Goal: Find specific page/section: Locate a particular part of the current website

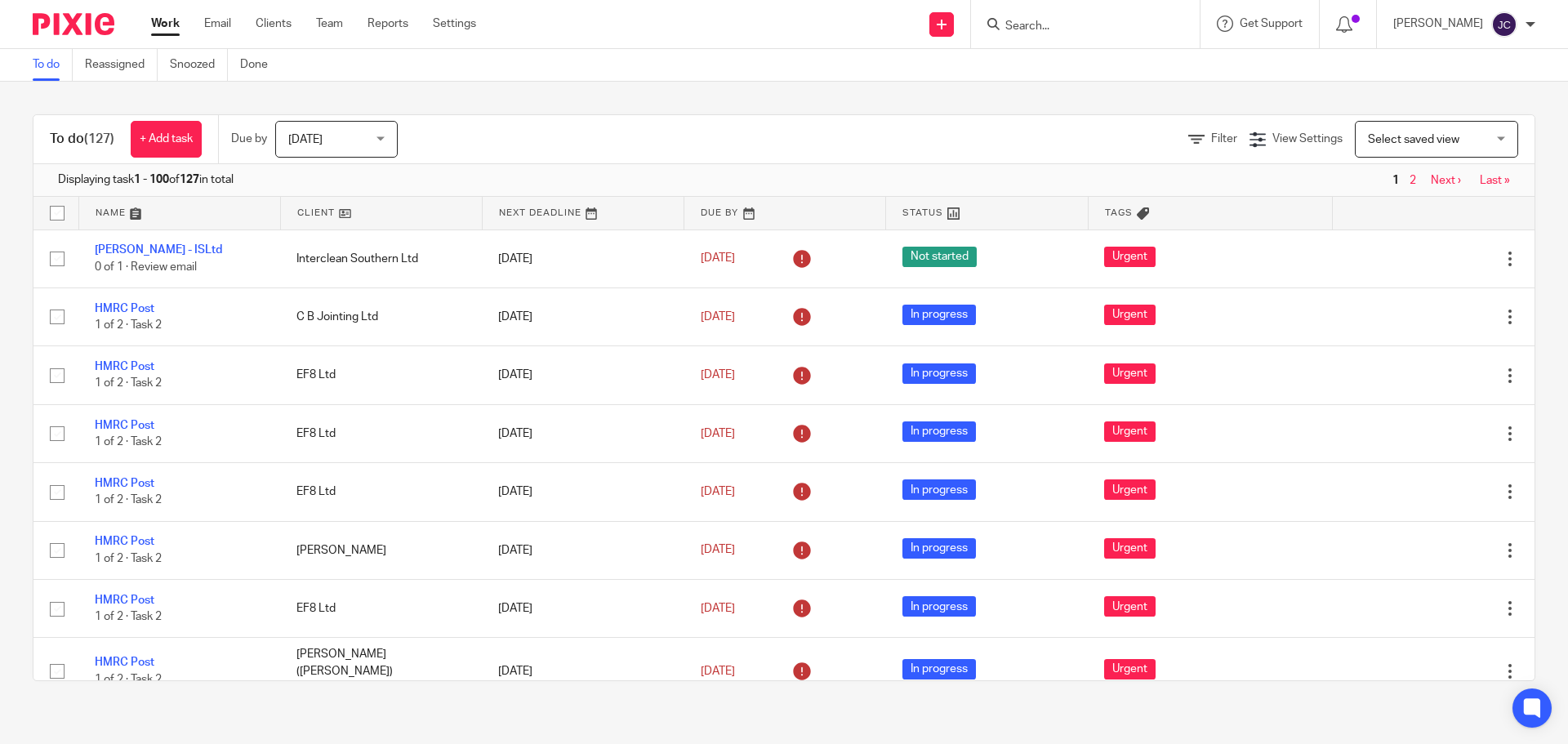
click at [1034, 29] on input "Search" at bounding box center [1077, 27] width 147 height 15
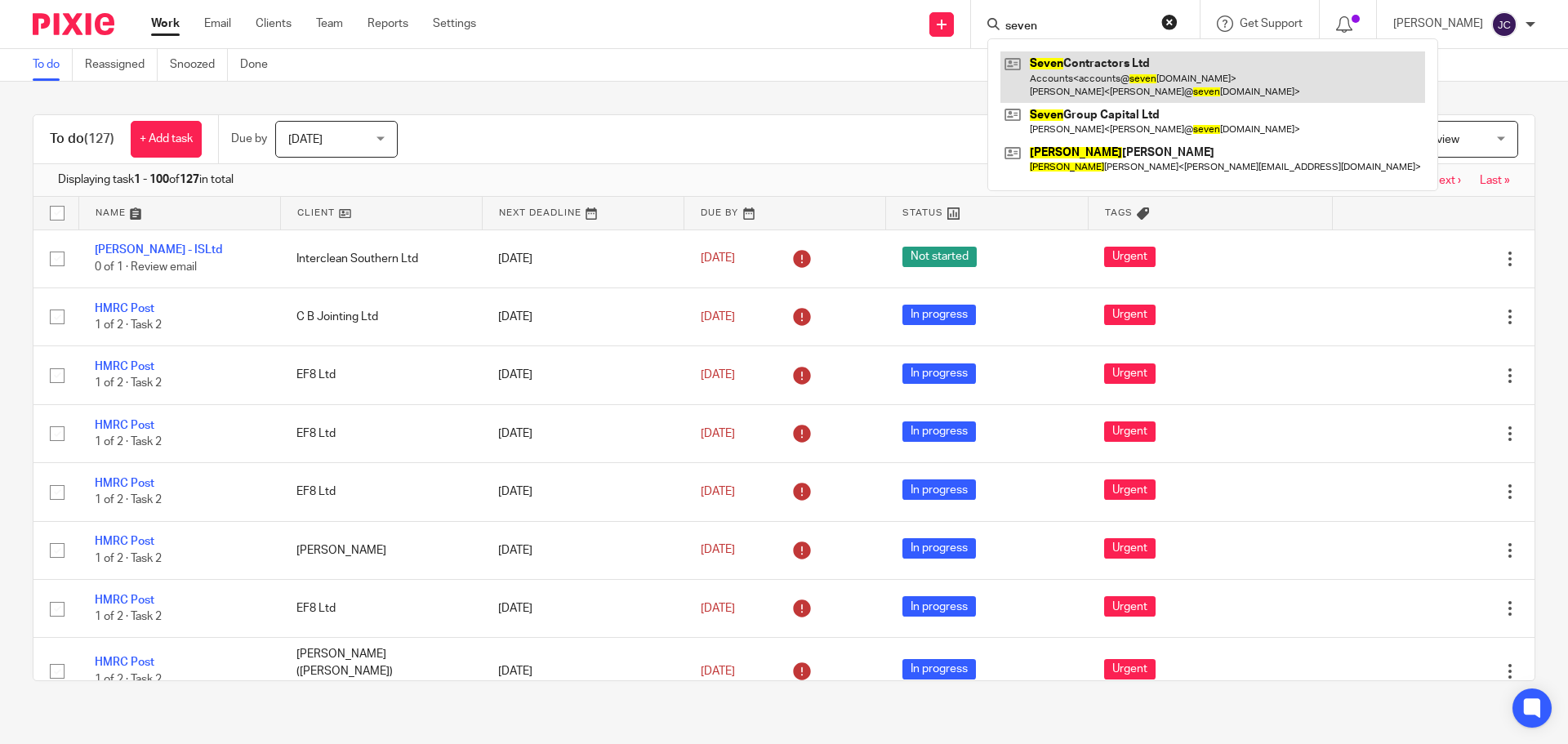
type input "seven"
click at [1033, 73] on link at bounding box center [1213, 76] width 424 height 50
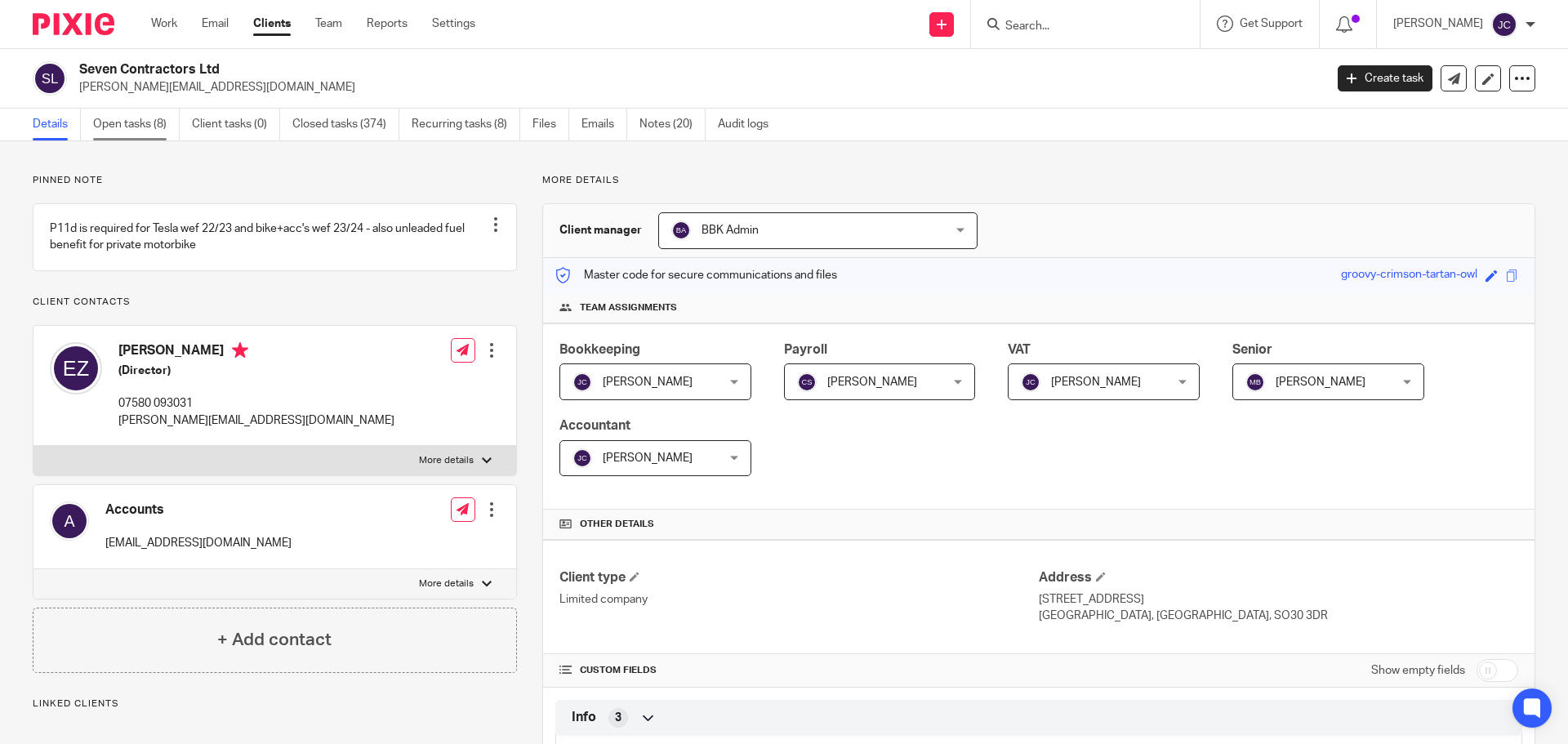
click at [119, 129] on link "Open tasks (8)" at bounding box center [136, 124] width 87 height 32
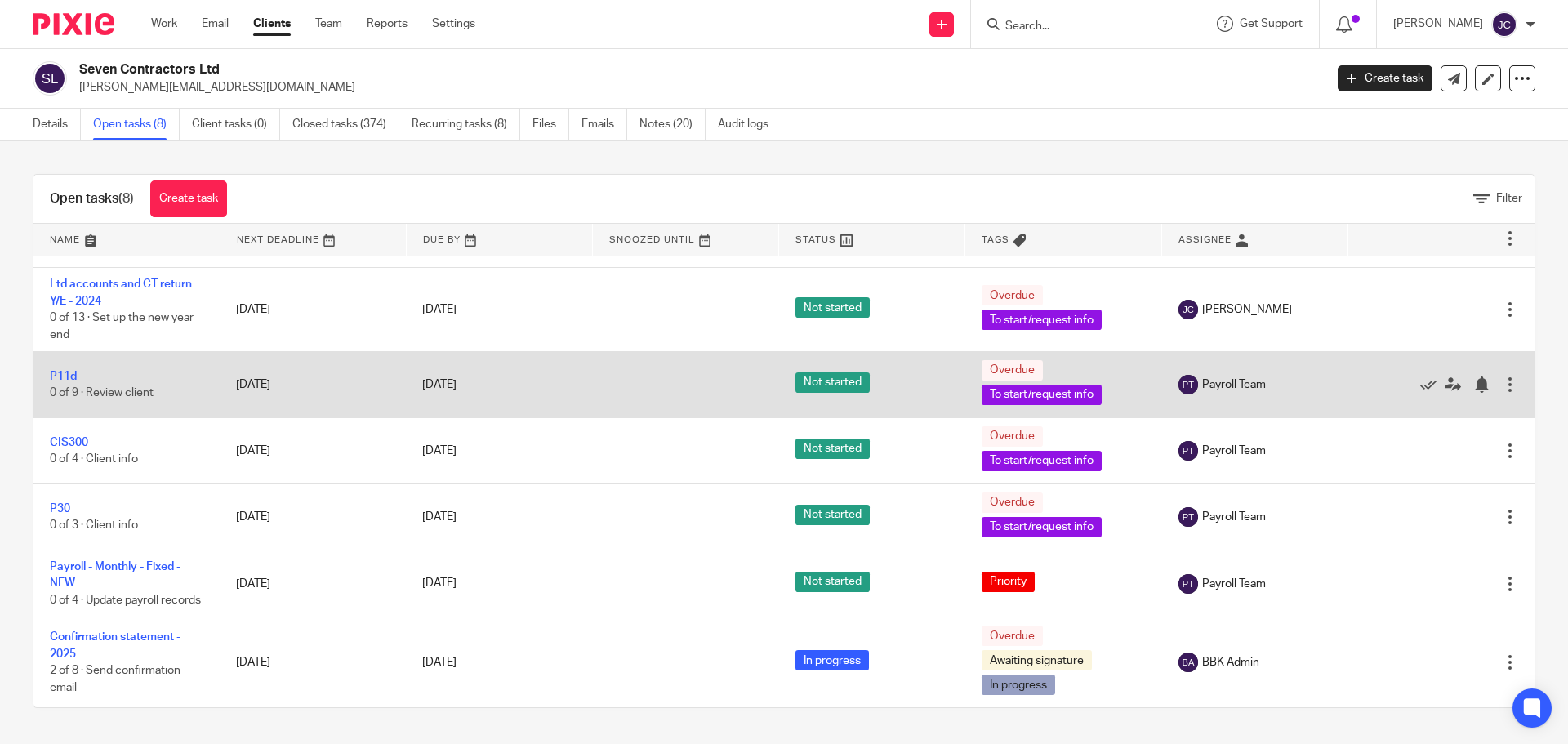
scroll to position [122, 0]
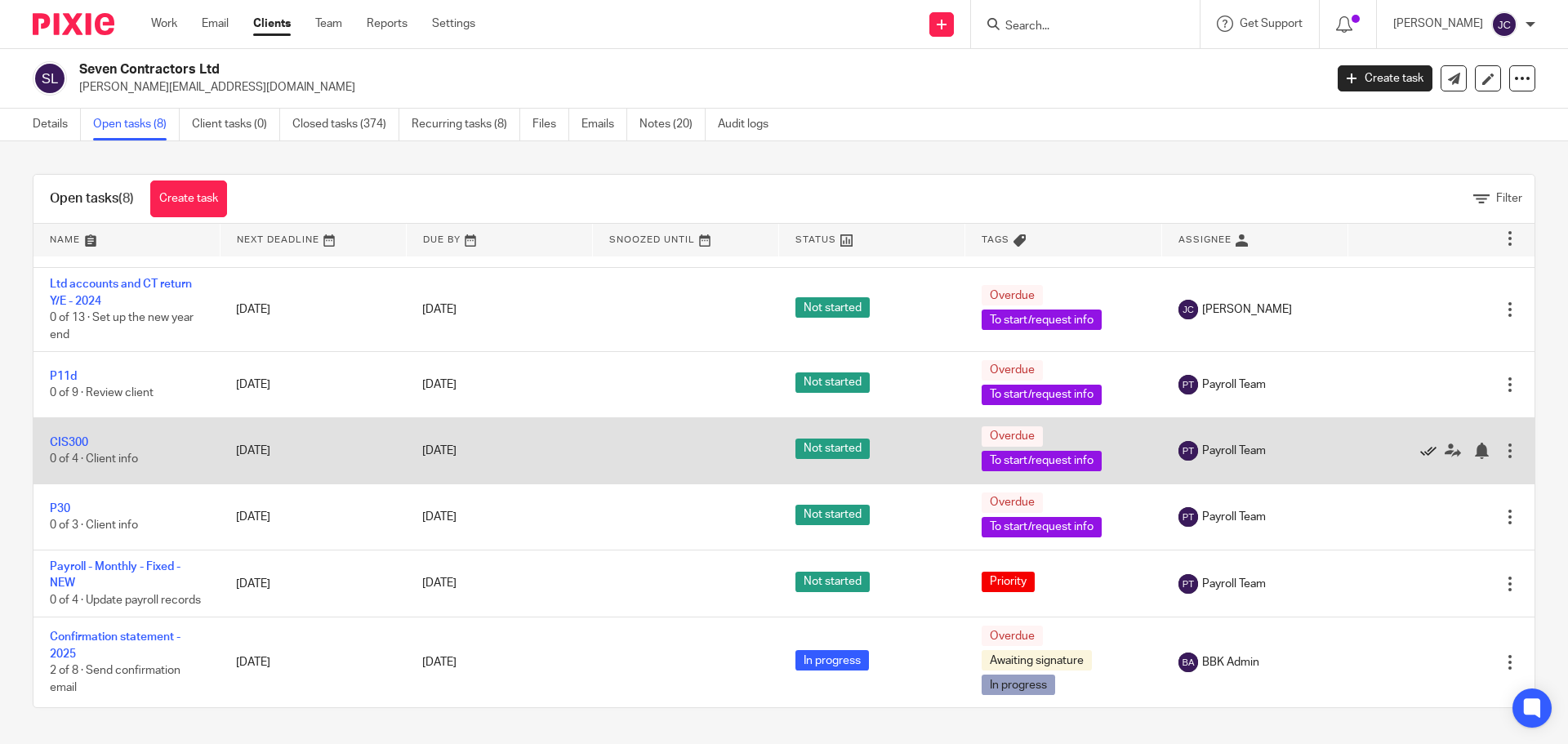
click at [1420, 443] on icon at bounding box center [1428, 451] width 17 height 17
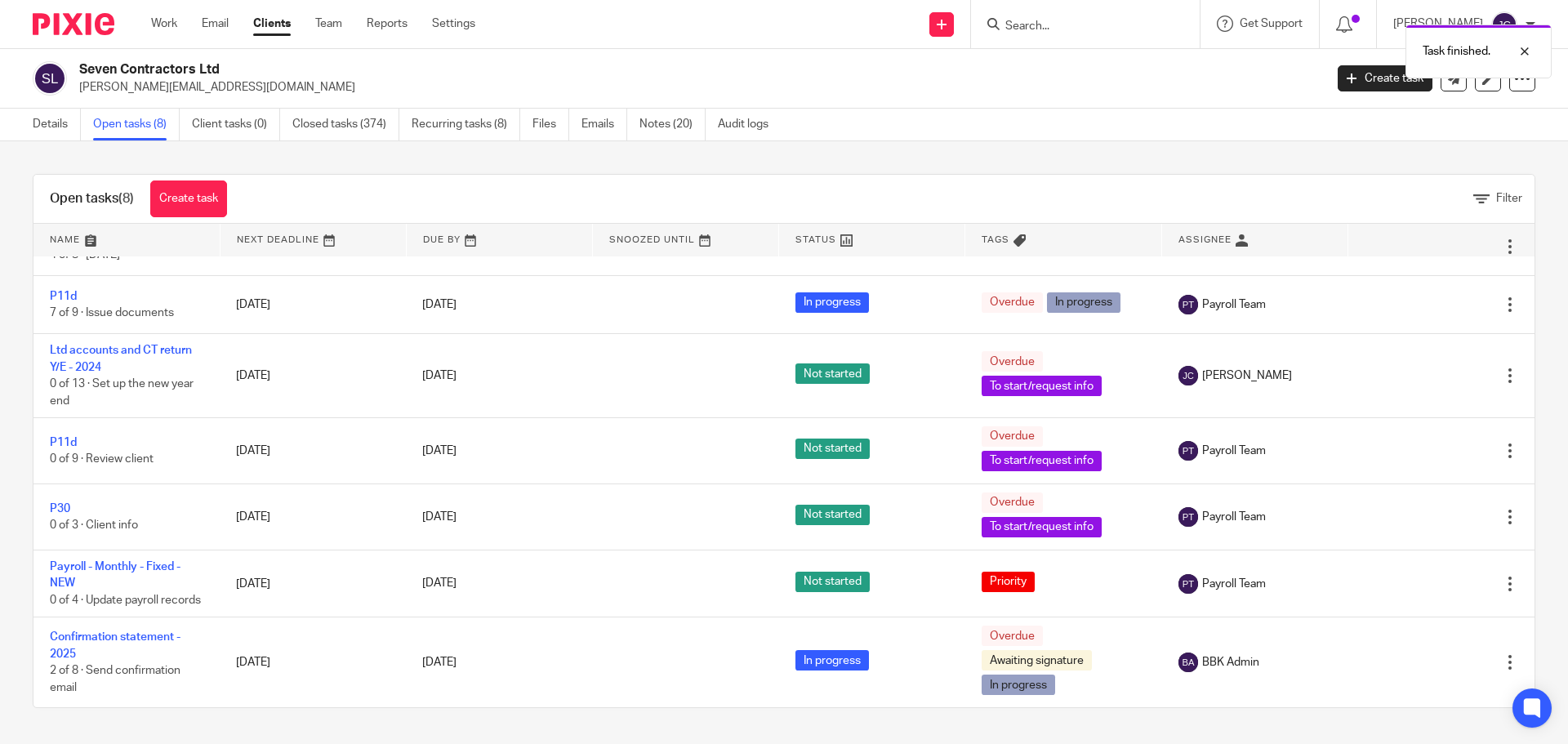
scroll to position [56, 0]
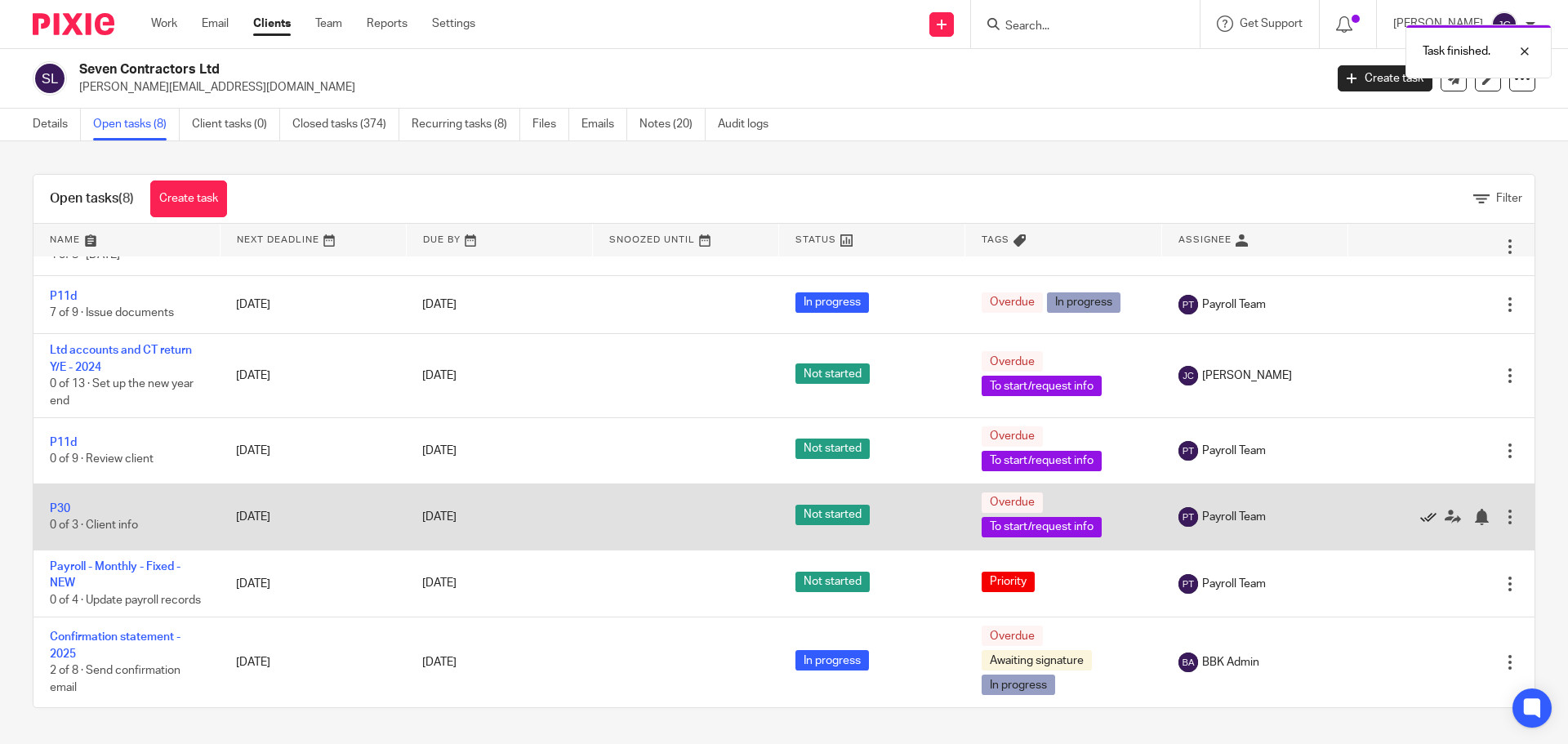
click at [1420, 509] on icon at bounding box center [1428, 517] width 17 height 17
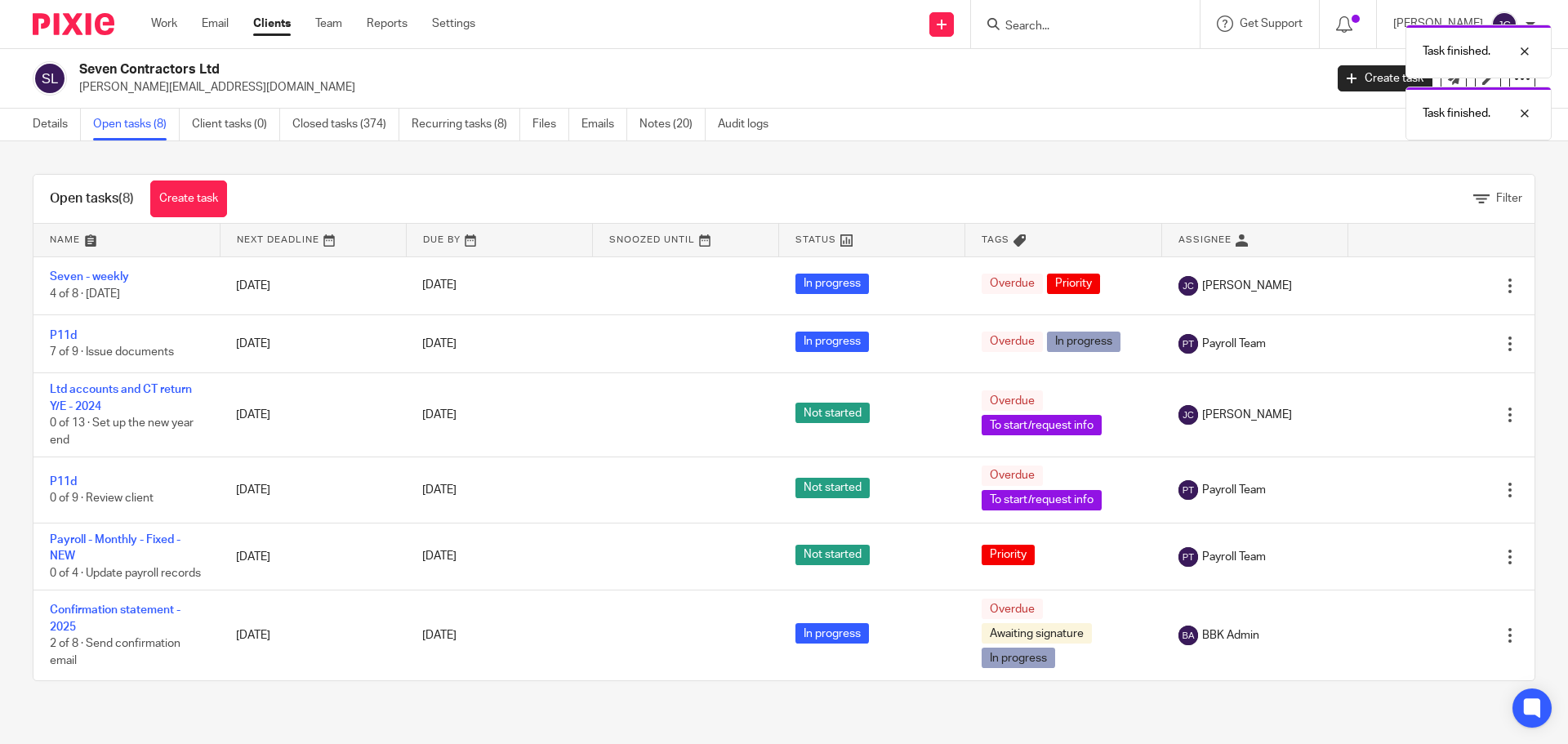
scroll to position [0, 0]
